Goal: Transaction & Acquisition: Purchase product/service

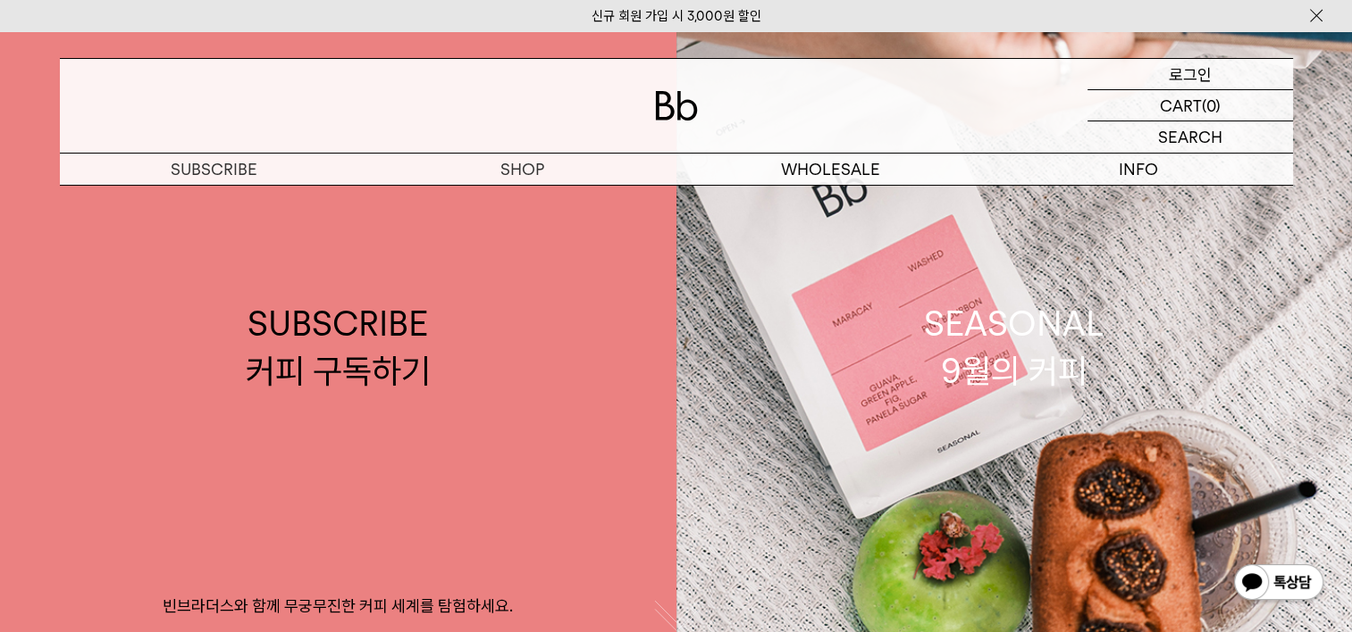
click at [1192, 72] on p "로그인" at bounding box center [1189, 74] width 43 height 30
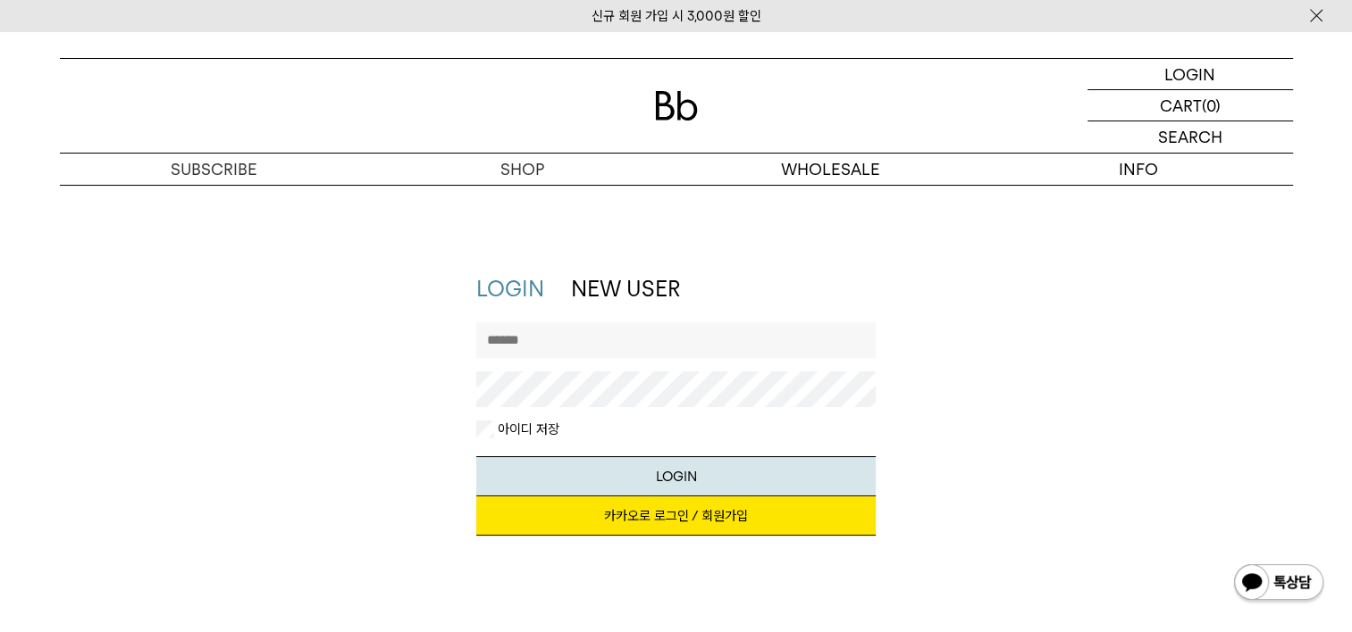
type input "**********"
click at [624, 536] on div "지금 가입하시면 3,000원 쿠폰과 매월 회원 전용 커피 혜택을 드려요. 카카오로 로그인 / 회원가입" at bounding box center [675, 525] width 399 height 57
click at [629, 515] on link "카카오로 로그인 / 회원가입" at bounding box center [675, 516] width 399 height 39
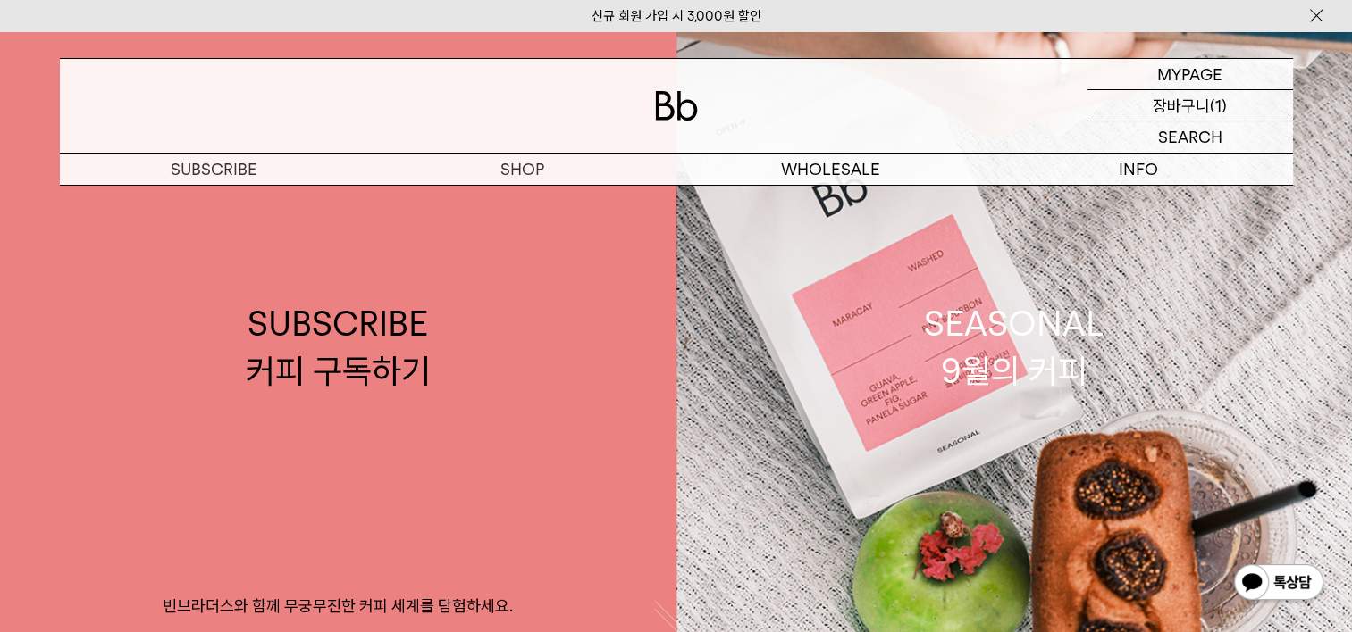
click at [1167, 108] on p "장바구니" at bounding box center [1180, 105] width 57 height 30
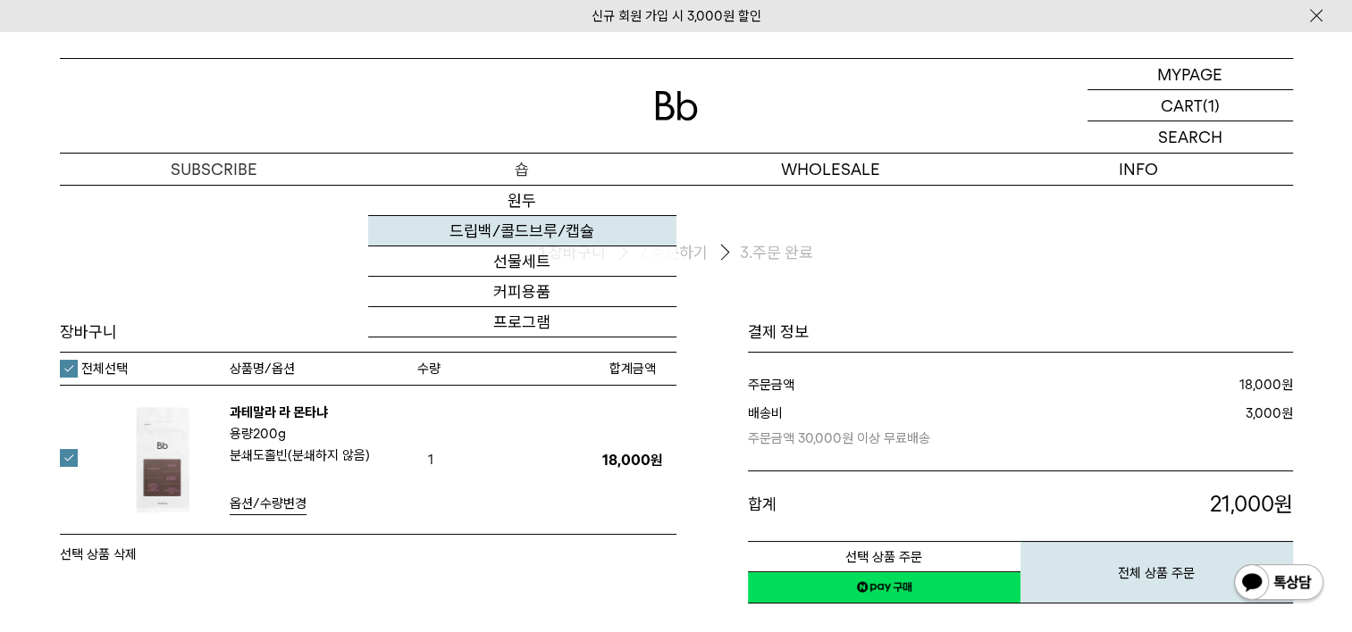
click at [552, 227] on link "드립백/콜드브루/캡슐" at bounding box center [522, 231] width 308 height 30
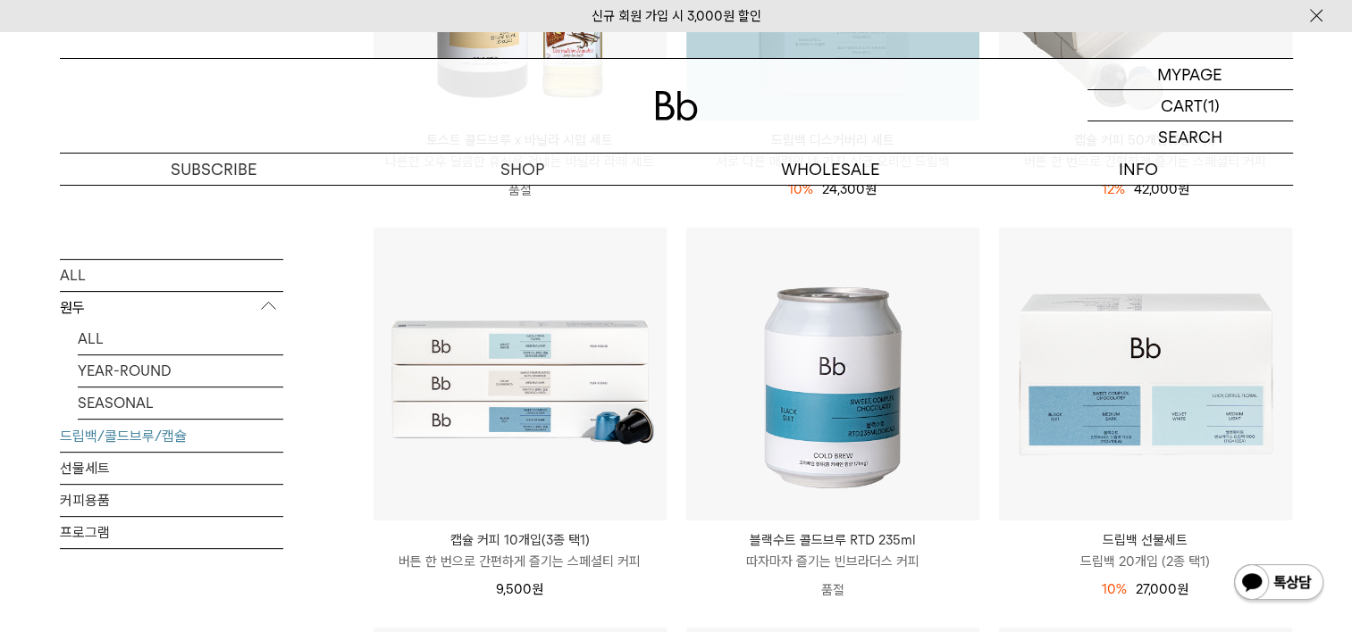
scroll to position [536, 0]
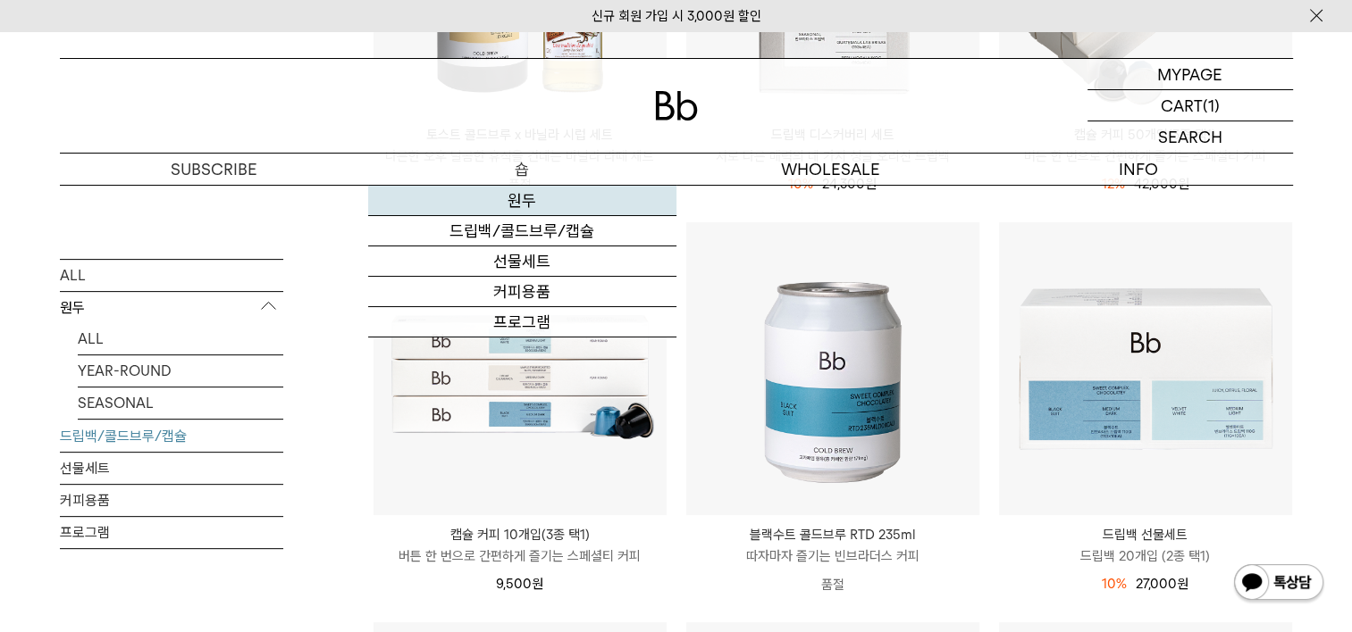
click at [528, 200] on link "원두" at bounding box center [522, 201] width 308 height 30
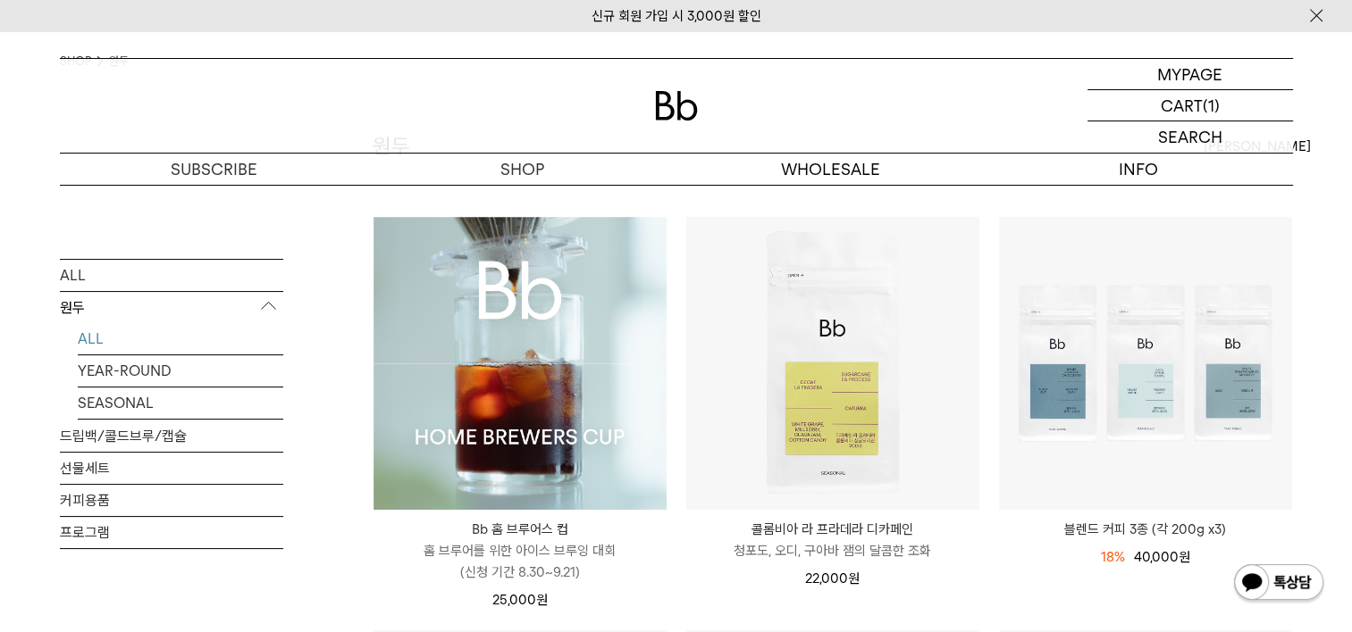
scroll to position [145, 0]
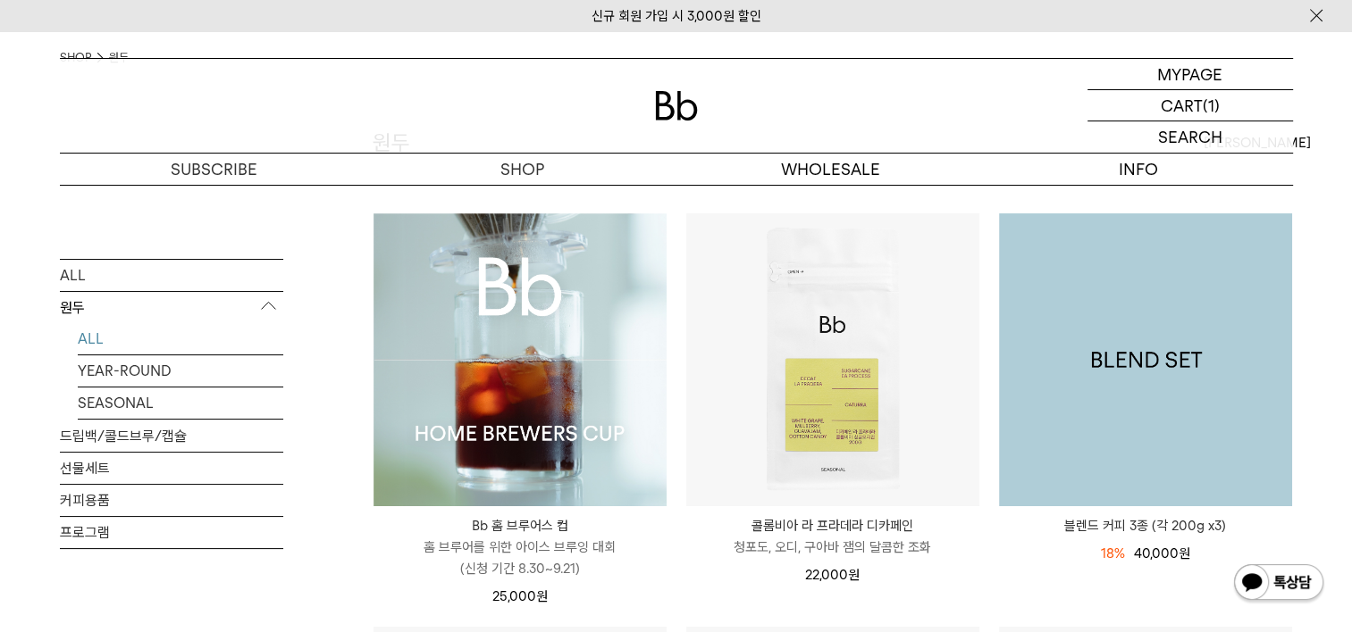
click at [1101, 356] on img at bounding box center [1145, 360] width 293 height 293
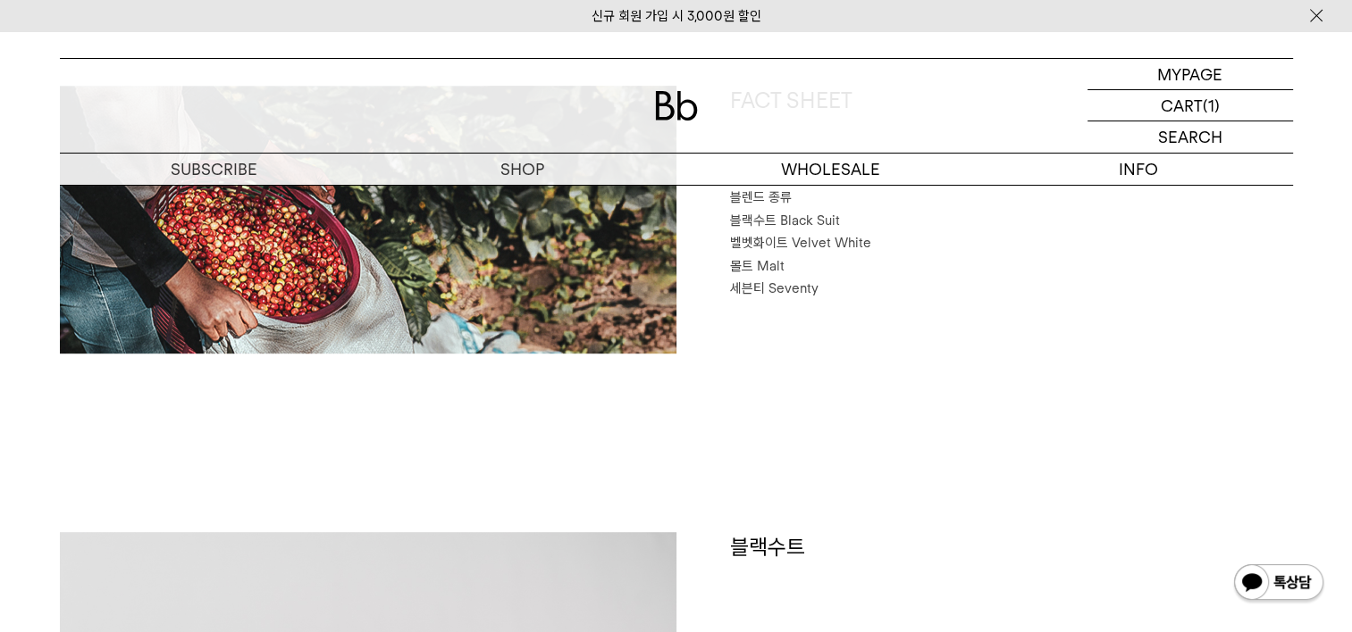
scroll to position [730, 0]
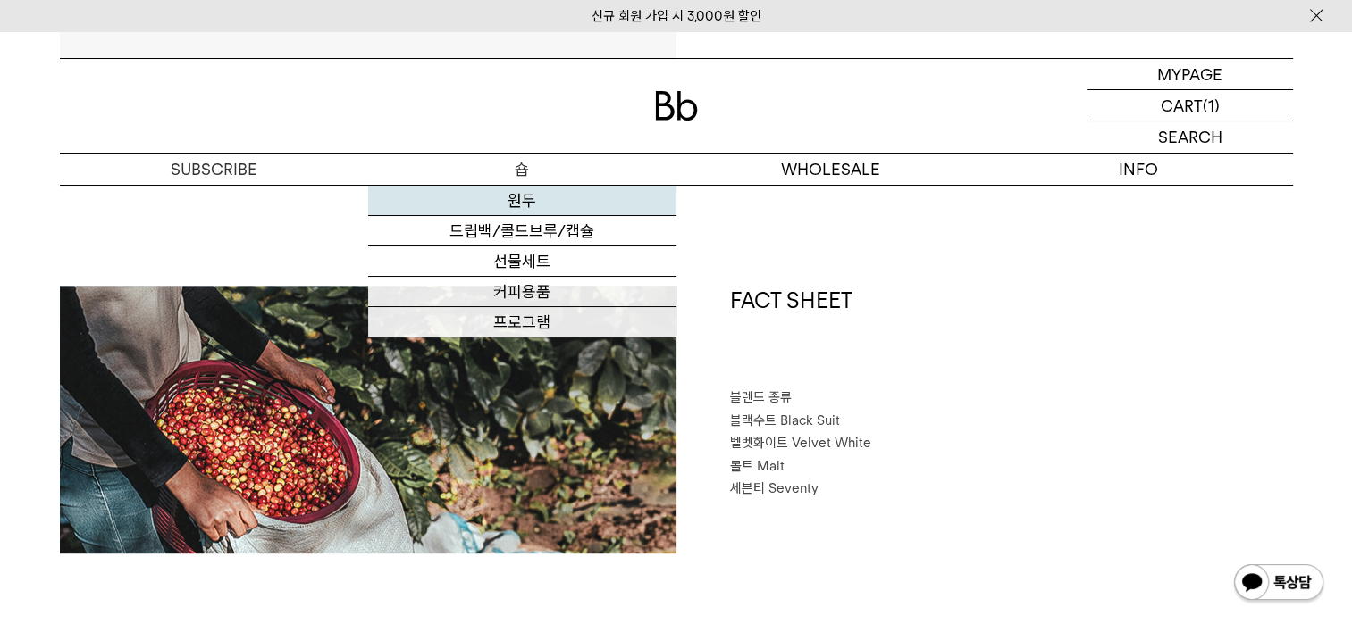
click at [525, 197] on link "원두" at bounding box center [522, 201] width 308 height 30
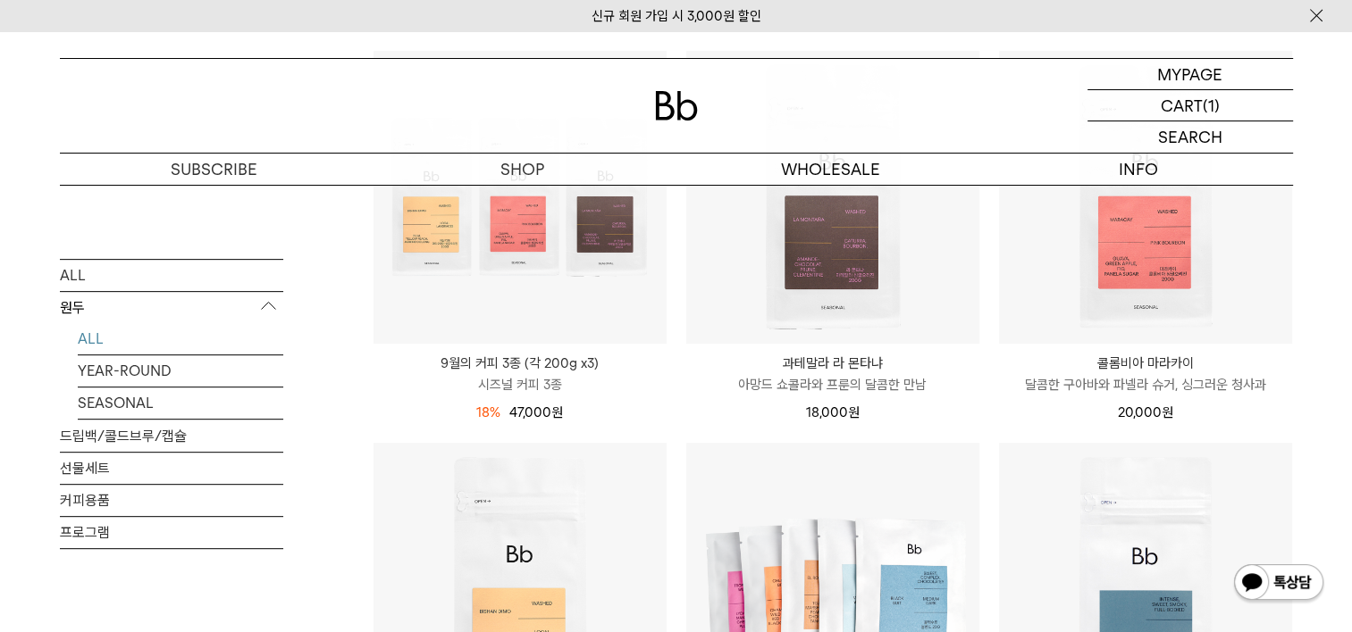
scroll to position [675, 0]
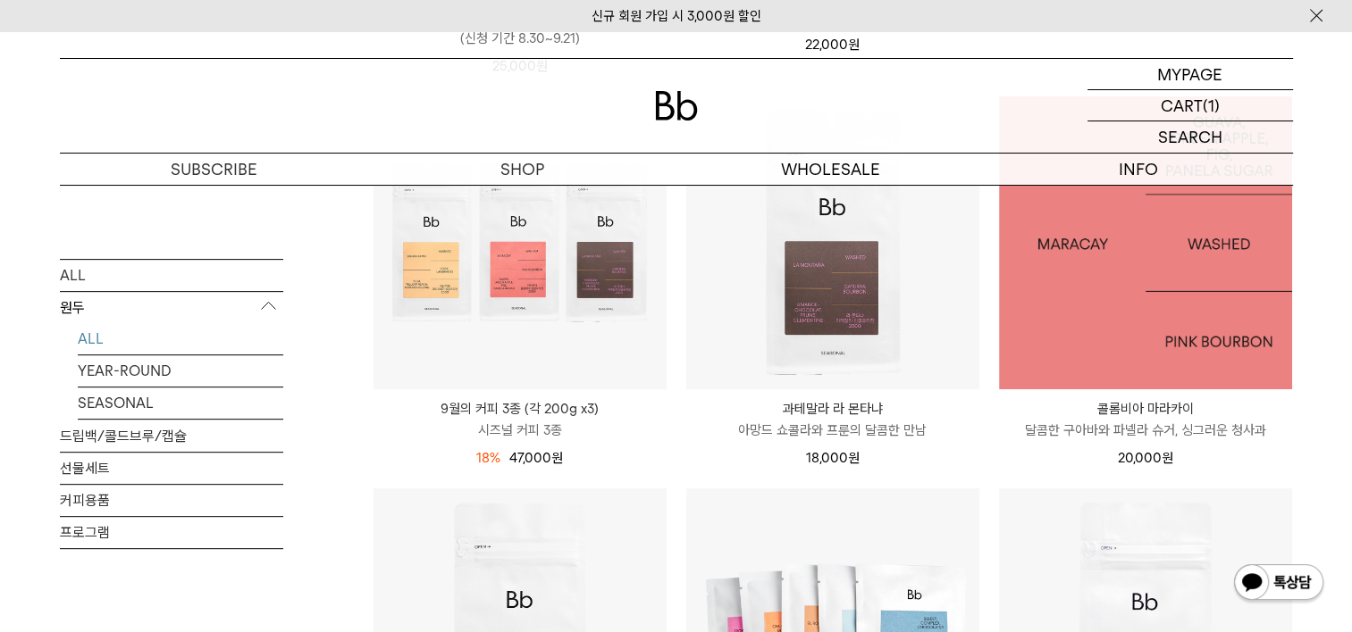
click at [1082, 330] on img at bounding box center [1145, 242] width 293 height 293
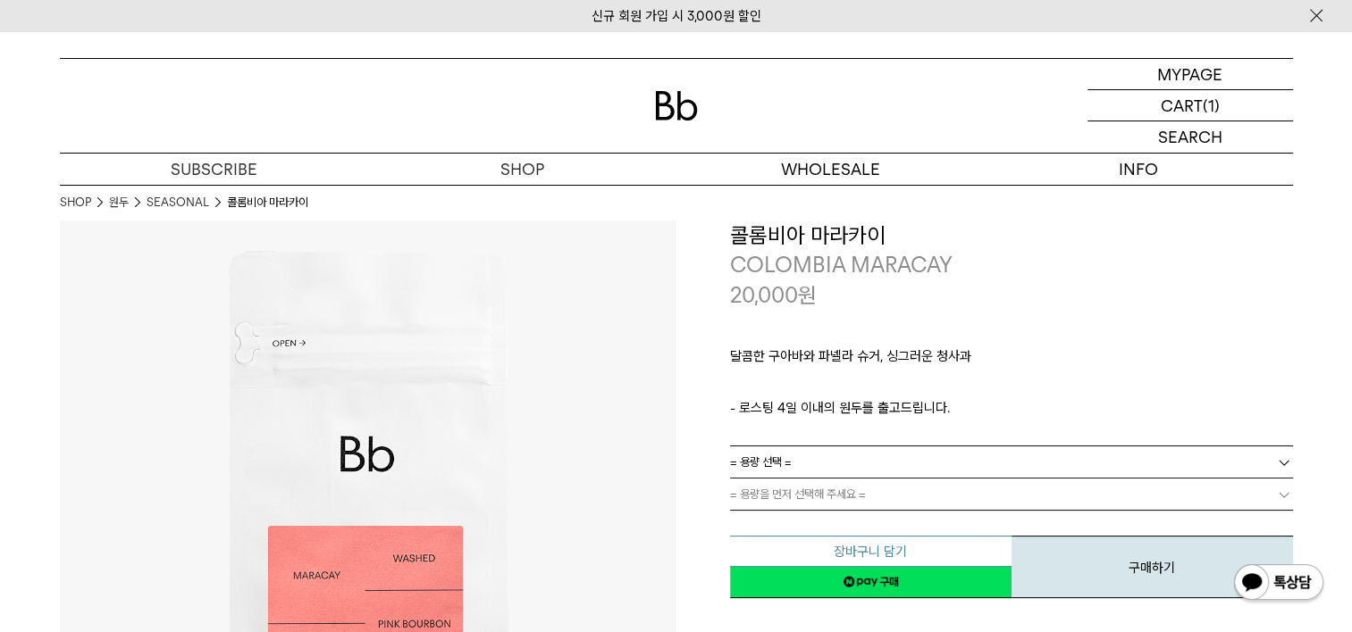
click at [930, 556] on button "장바구니 담기" at bounding box center [870, 551] width 281 height 31
click at [1277, 461] on b at bounding box center [1284, 463] width 18 height 18
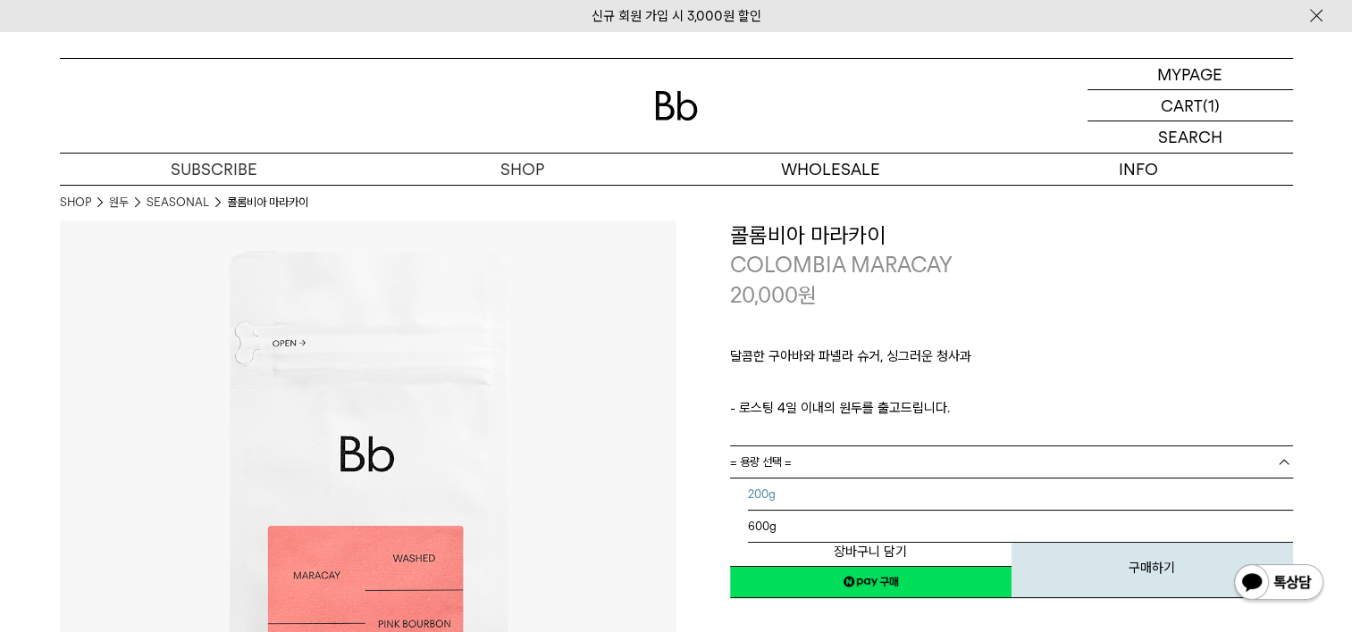
click at [806, 495] on li "200g" at bounding box center [1020, 495] width 545 height 32
click at [1276, 493] on b at bounding box center [1284, 495] width 18 height 18
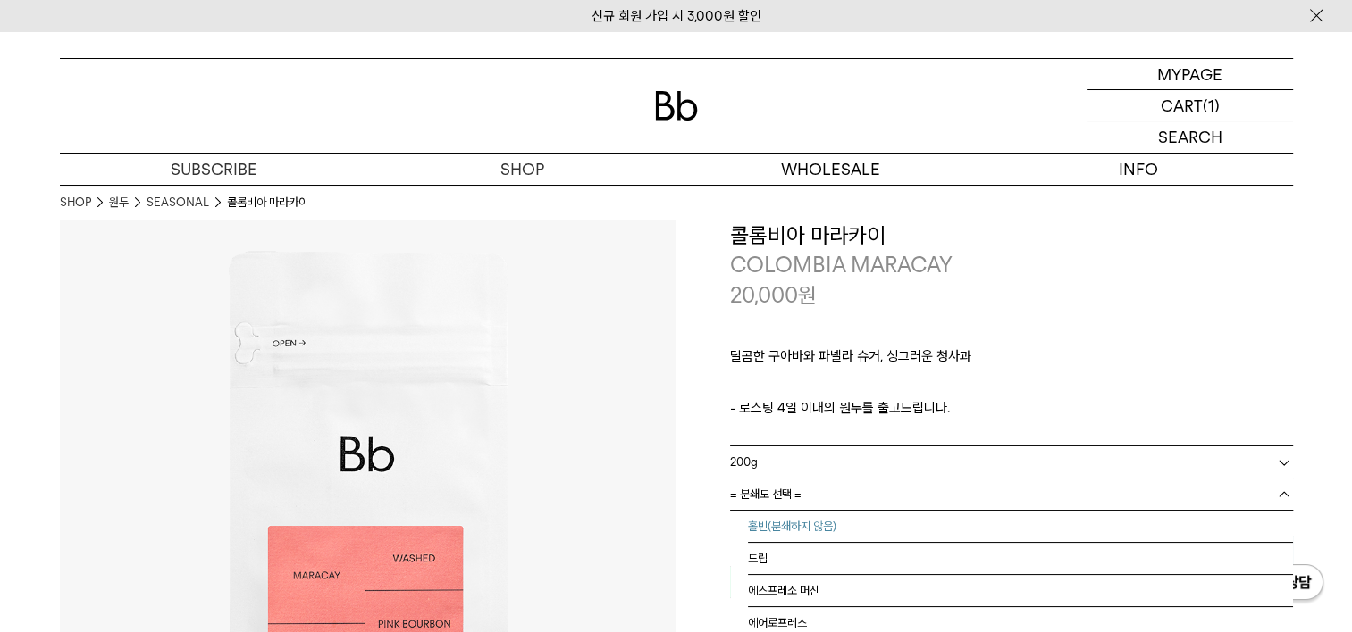
click at [819, 521] on li "홀빈(분쇄하지 않음)" at bounding box center [1020, 527] width 545 height 32
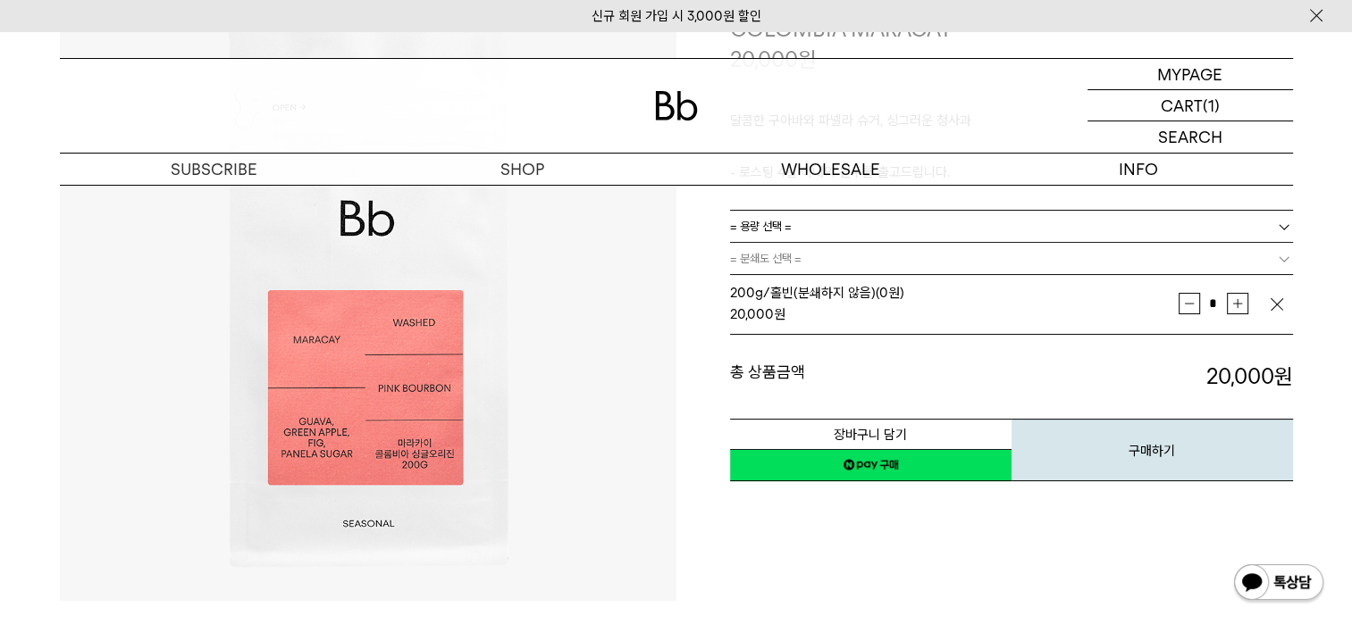
scroll to position [268, 0]
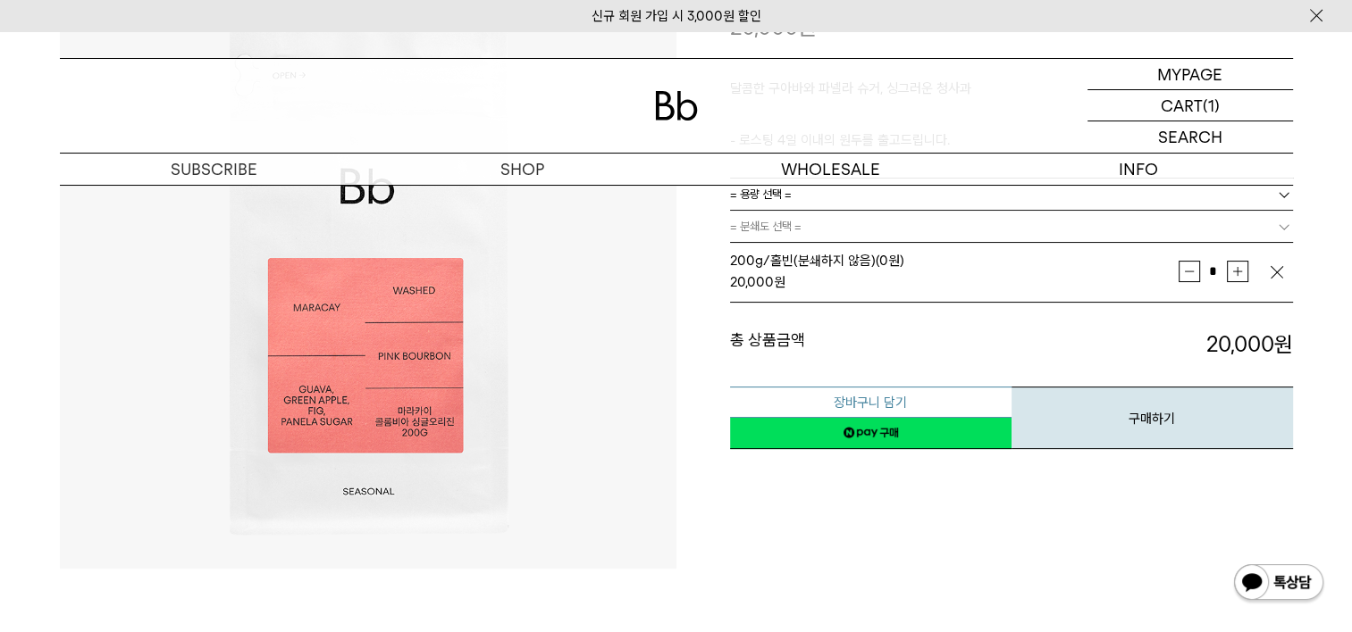
click at [817, 398] on button "장바구니 담기" at bounding box center [870, 402] width 281 height 31
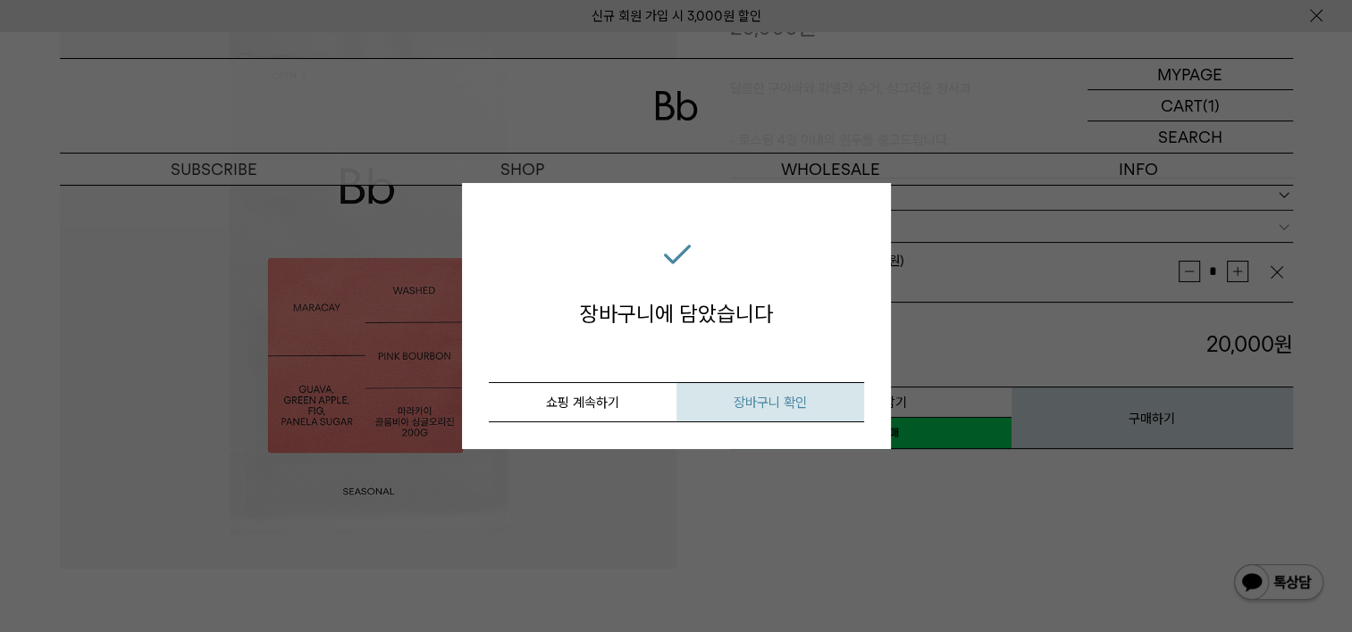
click at [780, 405] on span "장바구니 확인" at bounding box center [769, 403] width 73 height 16
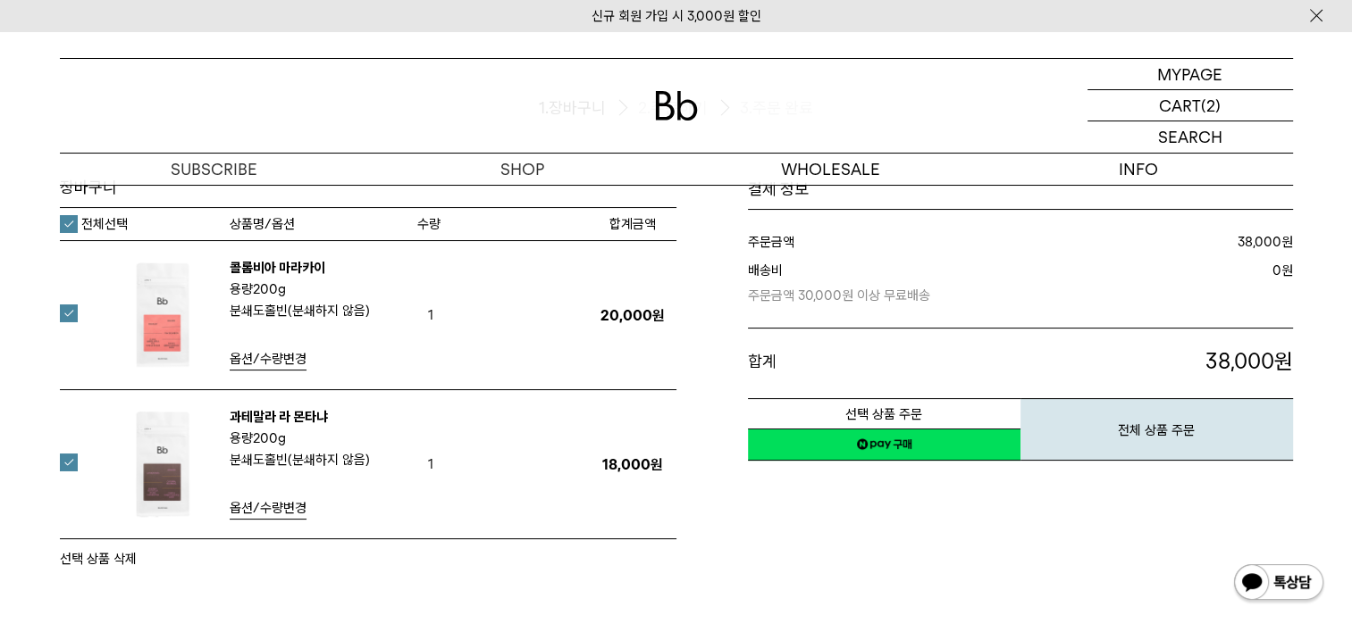
scroll to position [268, 0]
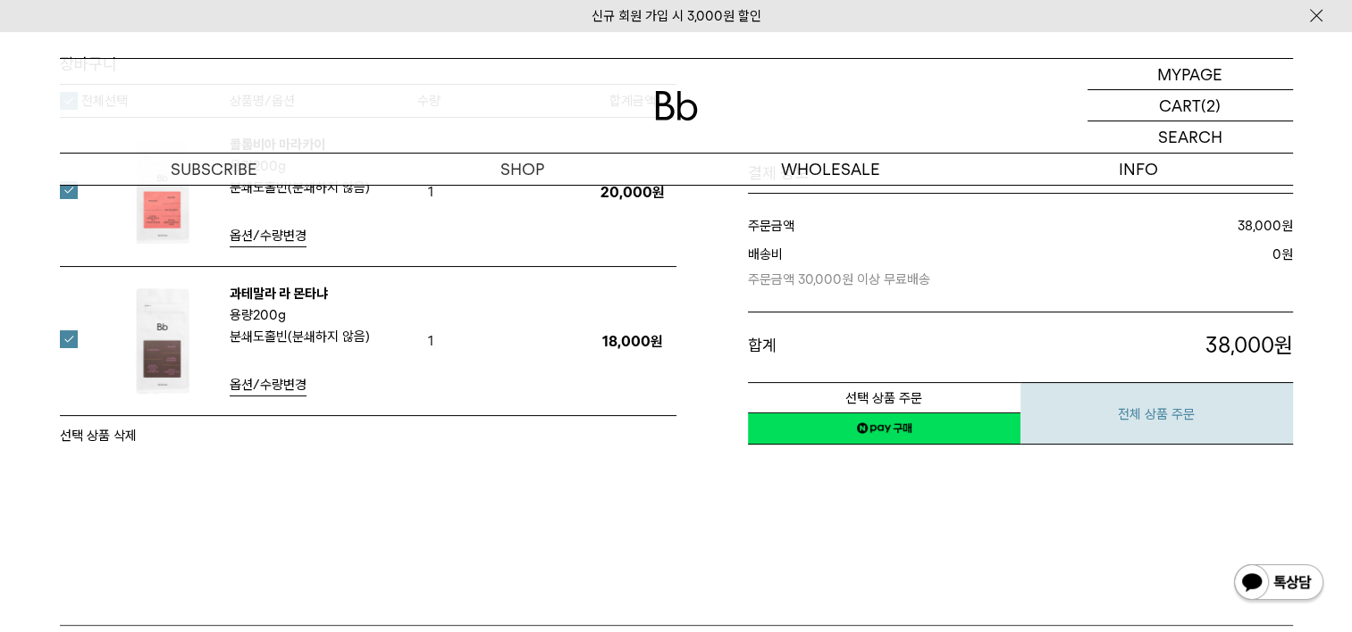
click at [1103, 417] on button "전체 상품 주문" at bounding box center [1156, 413] width 272 height 63
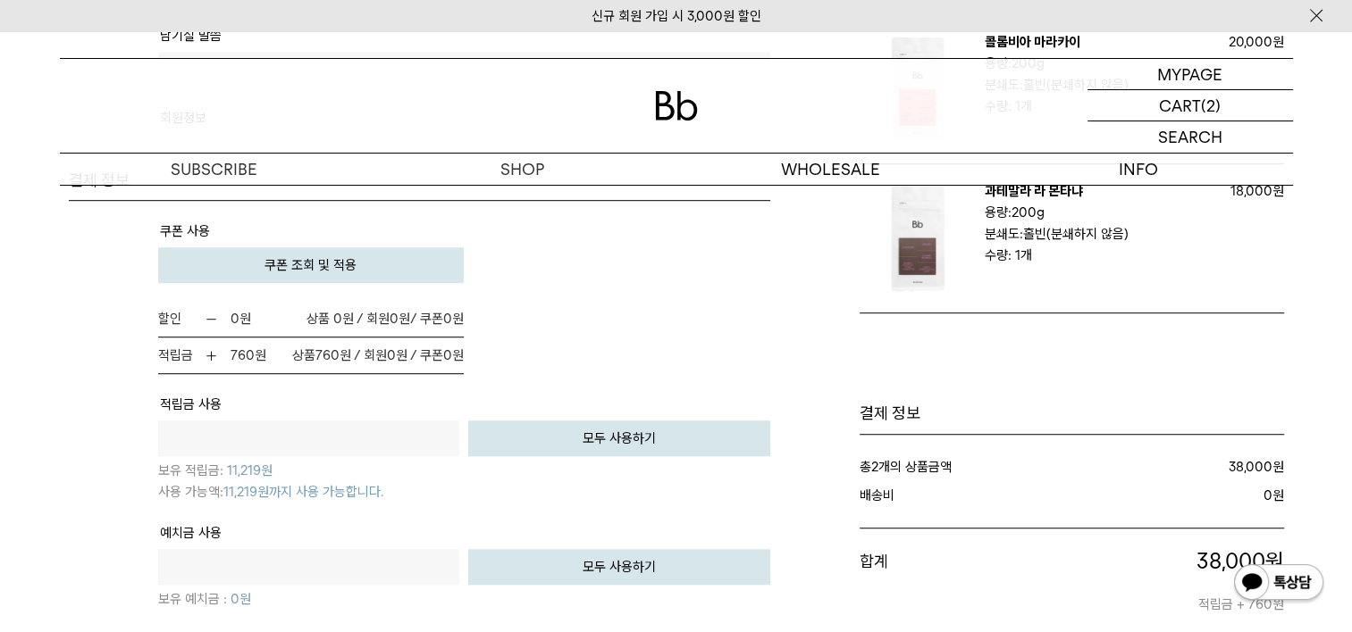
scroll to position [1067, 0]
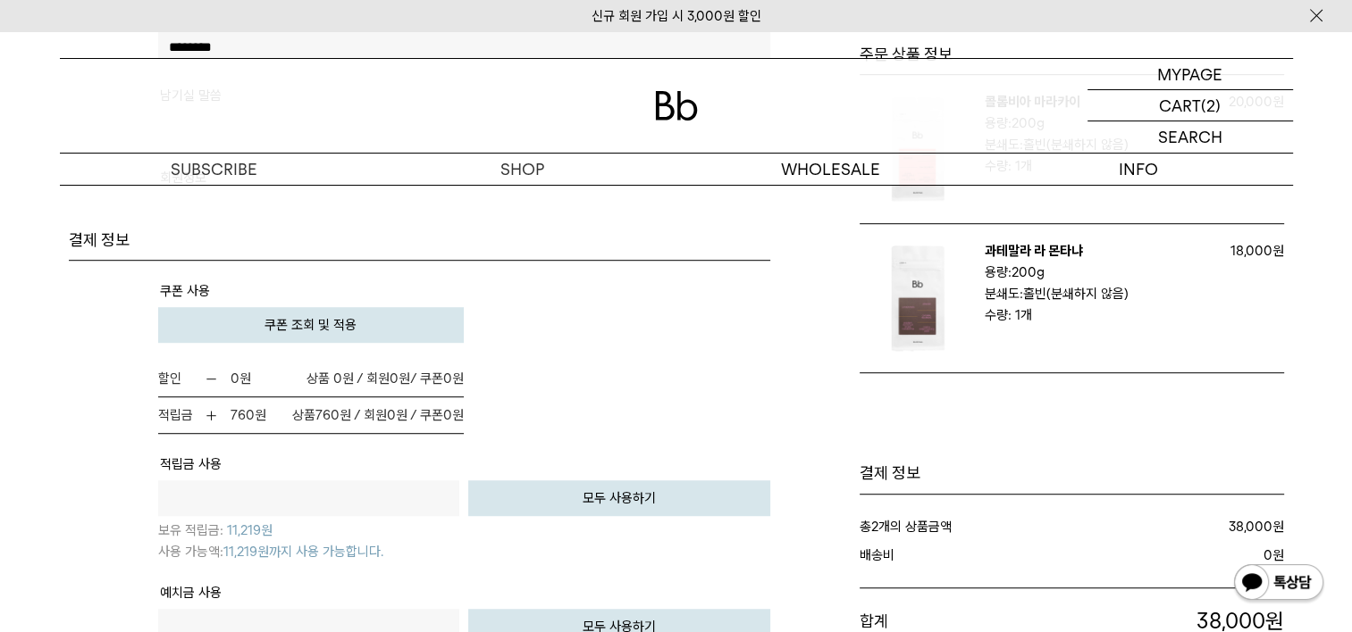
click at [318, 318] on span "쿠폰 조회 및 적용" at bounding box center [310, 325] width 92 height 16
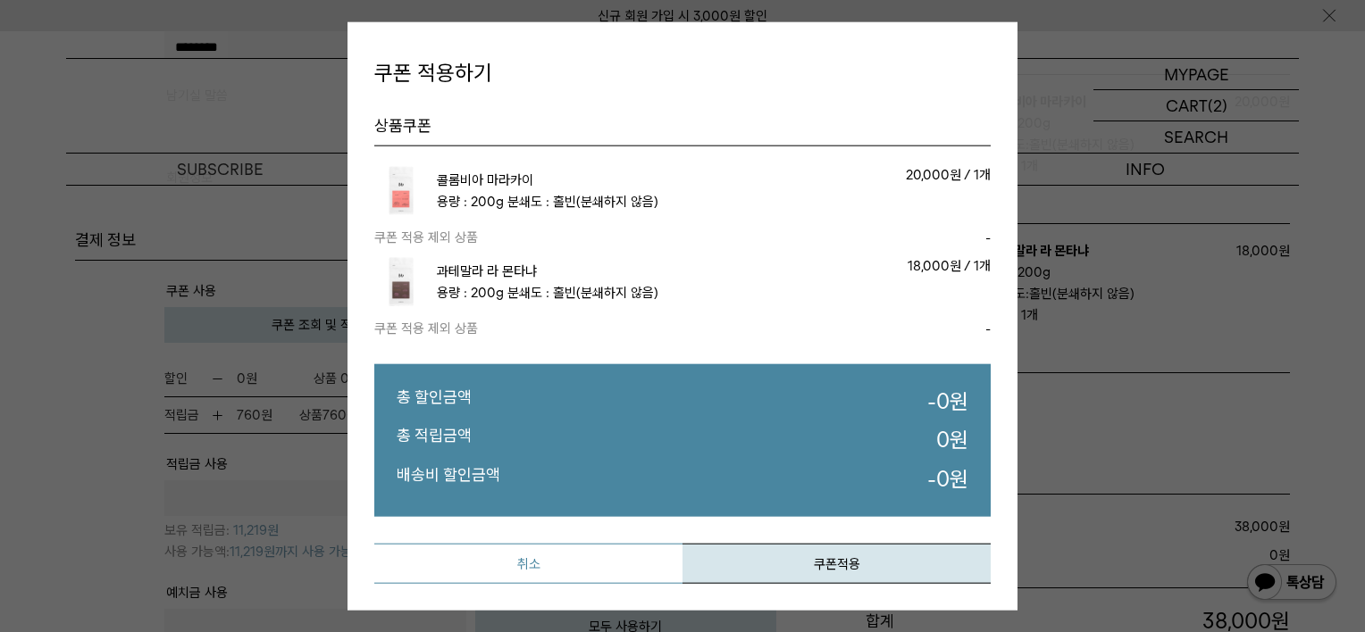
click at [482, 567] on button "취소" at bounding box center [528, 563] width 308 height 40
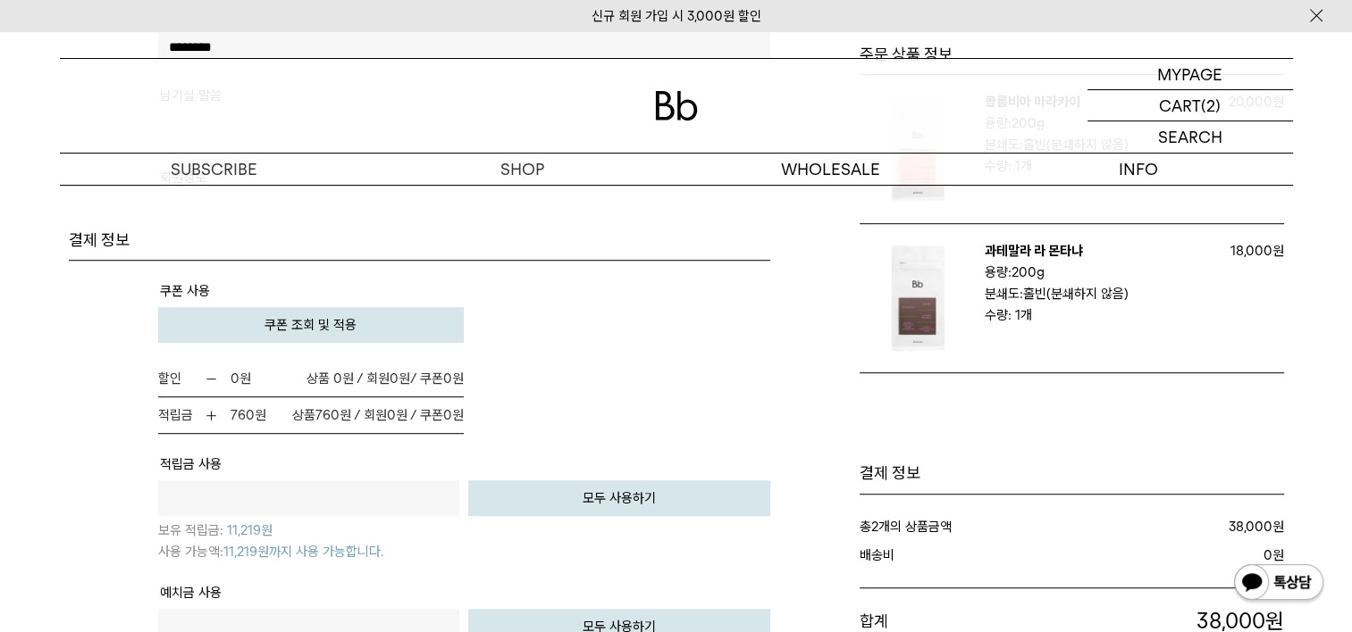
scroll to position [1156, 0]
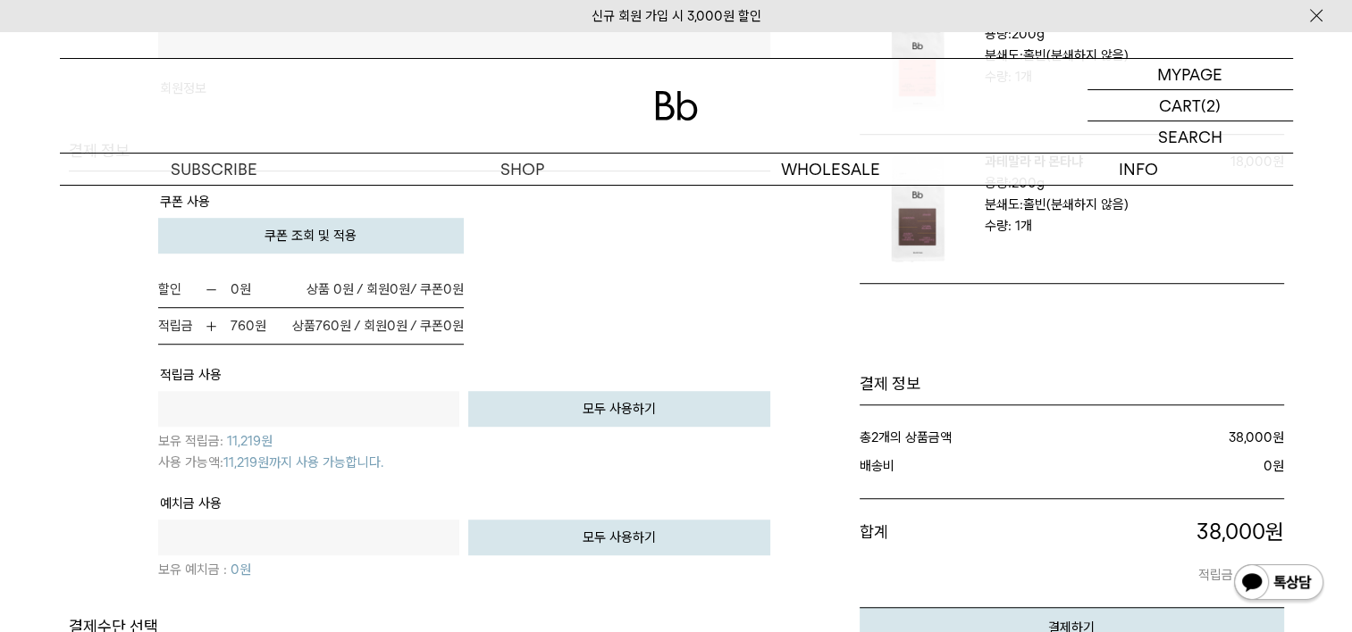
click at [624, 398] on button "모두 사용하기" at bounding box center [619, 409] width 302 height 36
type input "*****"
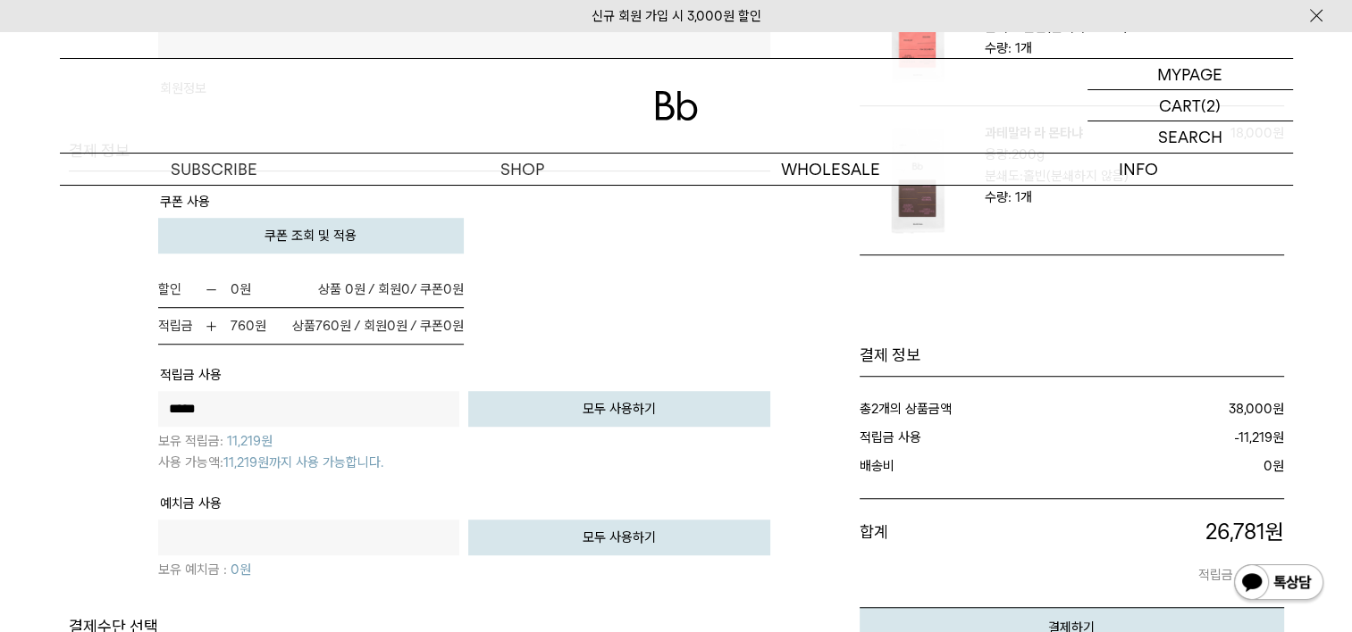
click at [628, 528] on button "모두 사용하기" at bounding box center [619, 538] width 302 height 36
click at [579, 525] on button "모두 사용하기" at bounding box center [619, 538] width 302 height 36
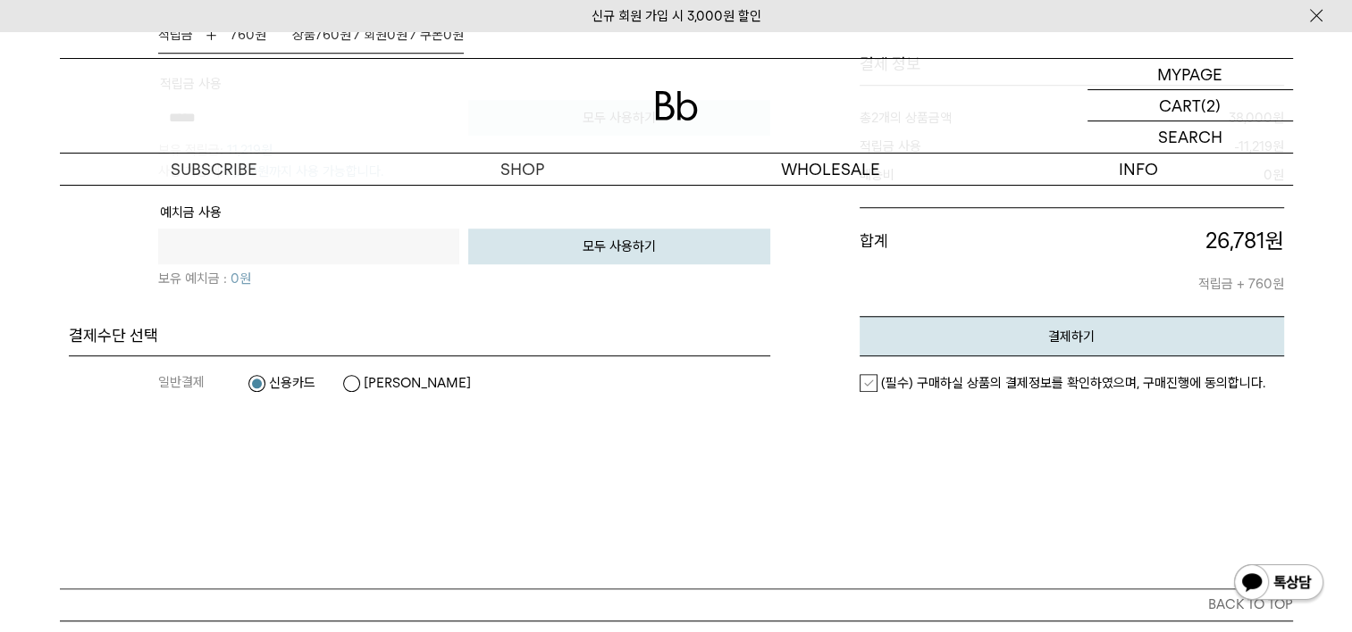
scroll to position [1541, 0]
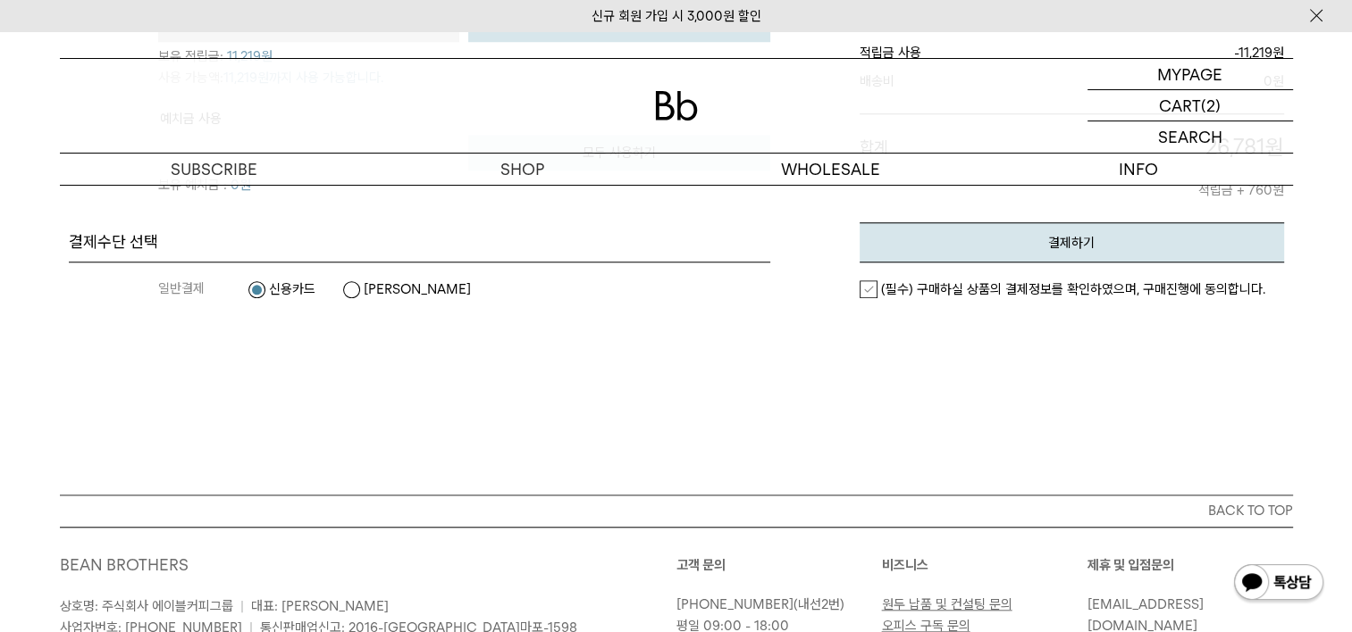
click at [149, 284] on div "일반결제 신용카드 카카오페이" at bounding box center [419, 290] width 701 height 54
drag, startPoint x: 148, startPoint y: 279, endPoint x: 139, endPoint y: 269, distance: 13.3
click at [141, 272] on div "일반결제 신용카드 카카오페이" at bounding box center [419, 290] width 701 height 54
click at [350, 281] on label "카카오페이" at bounding box center [406, 290] width 129 height 18
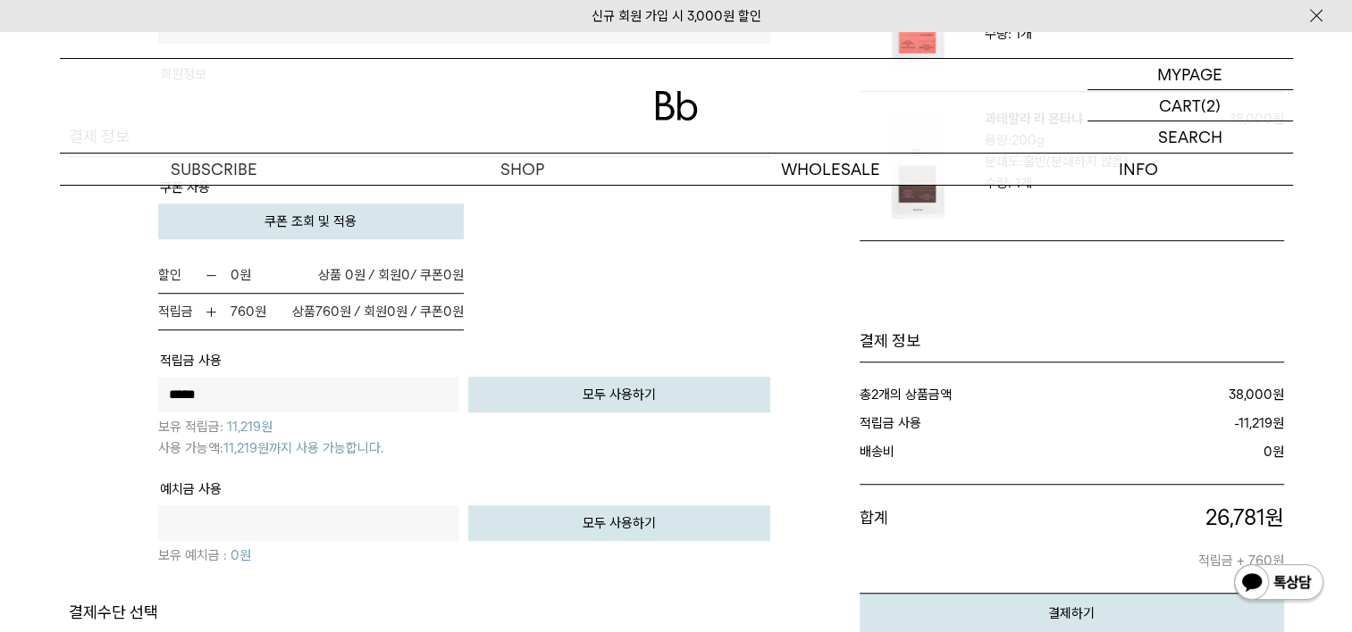
scroll to position [1094, 0]
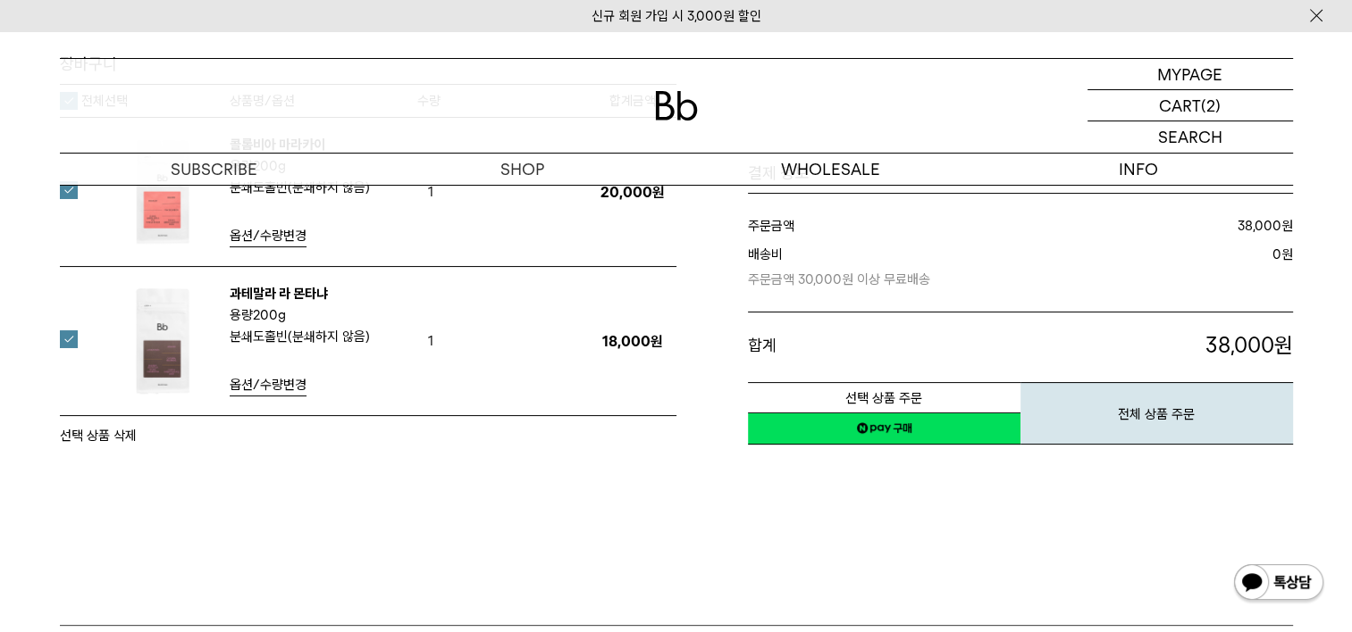
click at [864, 429] on link "네이버페이 구매하기" at bounding box center [884, 429] width 272 height 32
